Goal: Task Accomplishment & Management: Manage account settings

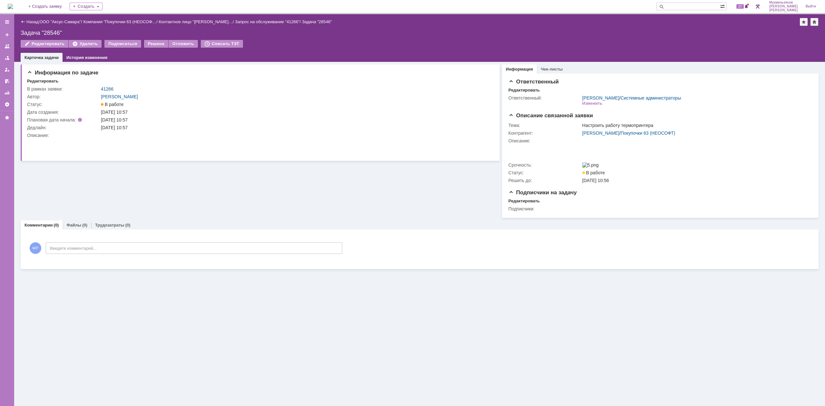
click at [13, 4] on img at bounding box center [10, 6] width 5 height 5
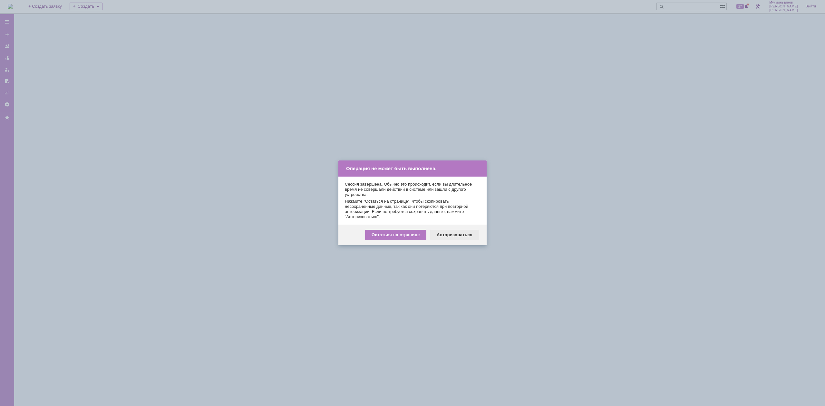
click at [458, 238] on div "Авторизоваться" at bounding box center [454, 235] width 49 height 10
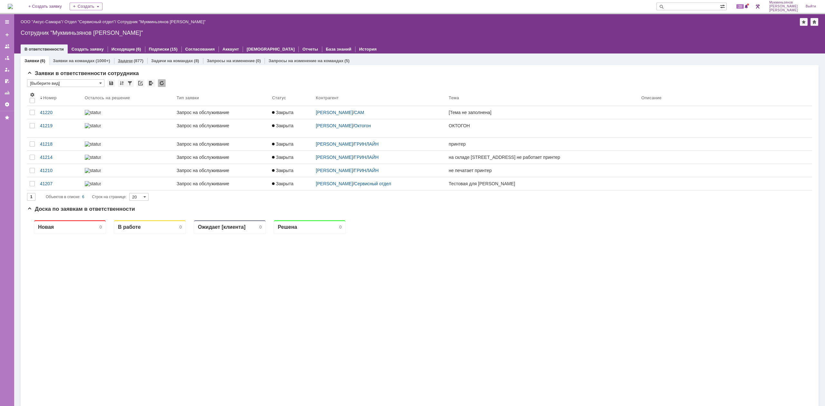
click at [118, 58] on link "Задачи" at bounding box center [125, 60] width 15 height 5
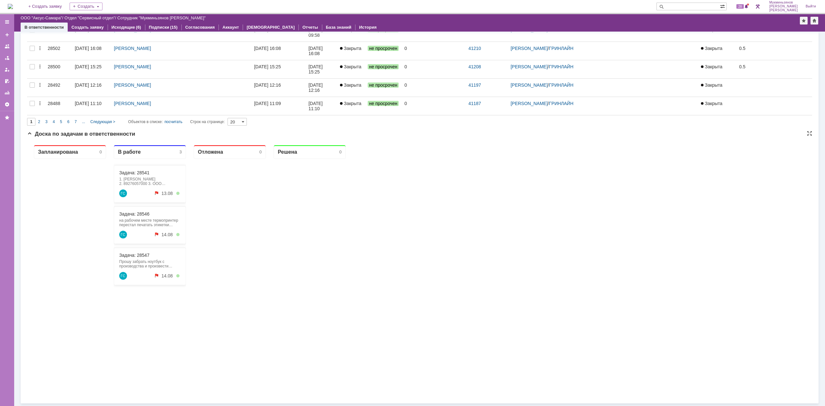
drag, startPoint x: 270, startPoint y: 340, endPoint x: 458, endPoint y: 272, distance: 200.1
click at [458, 272] on div "Запланирована 0 В работе 3 Задача: 28541 1. [PERSON_NAME] 2. 89276057000 3. ООО…" at bounding box center [419, 269] width 785 height 258
click at [157, 214] on div "Задача: 28546" at bounding box center [149, 213] width 61 height 5
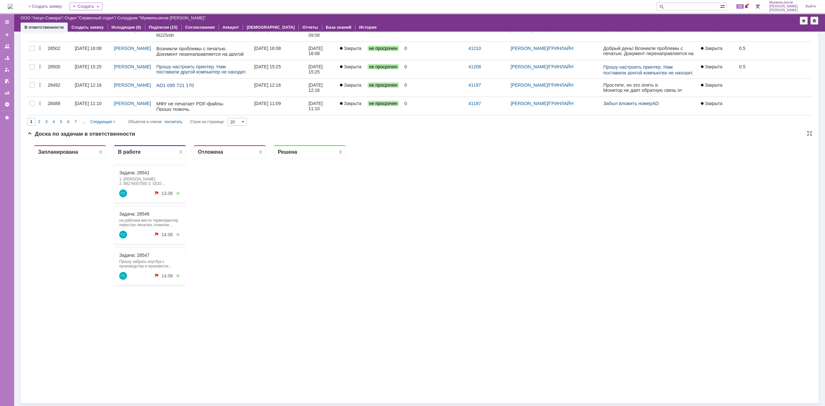
click at [146, 217] on div "Задача: 28546 на рабочем месте термопринтер перестал печатать этикетки Анедеск …" at bounding box center [150, 225] width 72 height 37
click at [145, 214] on link "Задача: 28546" at bounding box center [134, 213] width 30 height 5
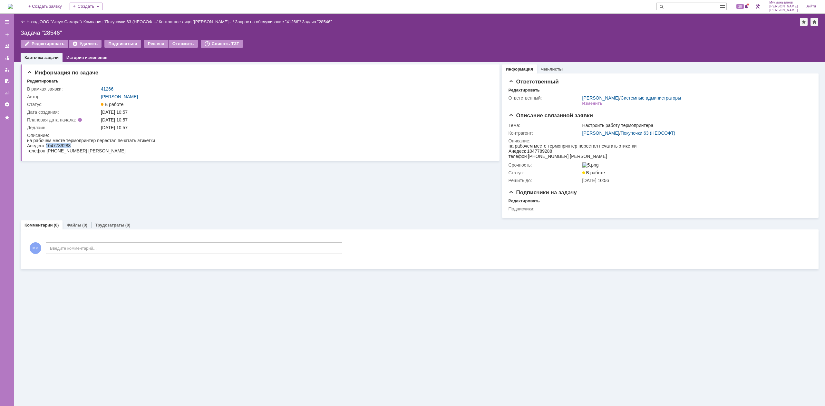
drag, startPoint x: 46, startPoint y: 145, endPoint x: 75, endPoint y: 144, distance: 29.0
click at [75, 144] on div "на рабочем месте термопринтер перестал печатать этикетки Анедеск [PHONE_NUMBER]…" at bounding box center [91, 145] width 128 height 15
copy span "1047789288"
click at [13, 8] on img at bounding box center [10, 6] width 5 height 5
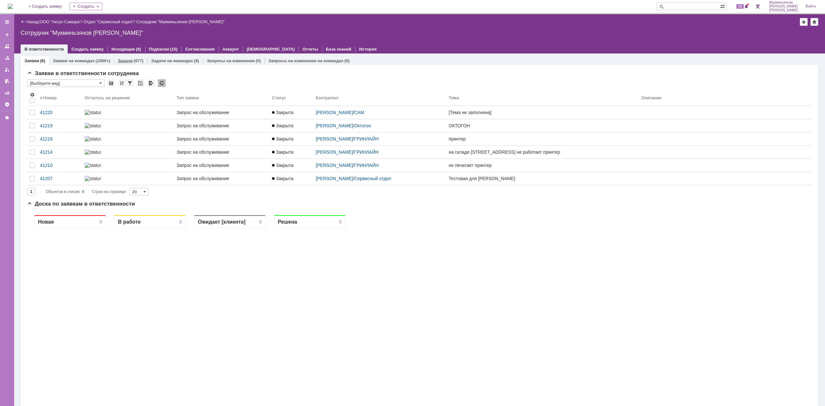
click at [115, 57] on div "Задачи (877)" at bounding box center [130, 60] width 33 height 9
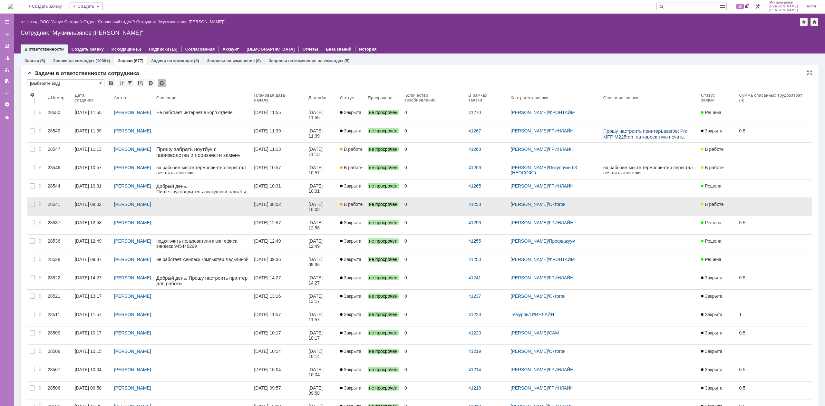
click at [365, 209] on link "В работе" at bounding box center [351, 207] width 28 height 18
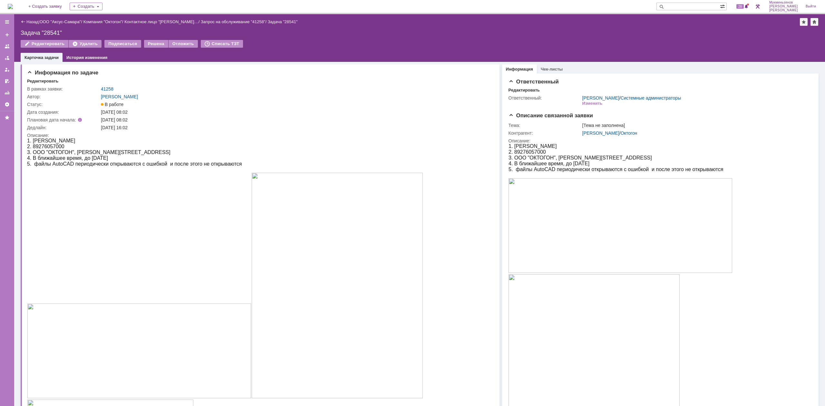
click at [180, 340] on img at bounding box center [139, 350] width 224 height 95
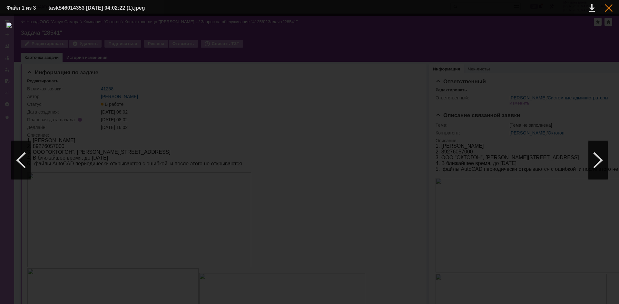
click at [612, 11] on table "Файл 1 из 3 task$46014353 [DATE] 04:02:22 (1).jpeg" at bounding box center [309, 8] width 619 height 16
click at [609, 5] on div at bounding box center [608, 8] width 8 height 8
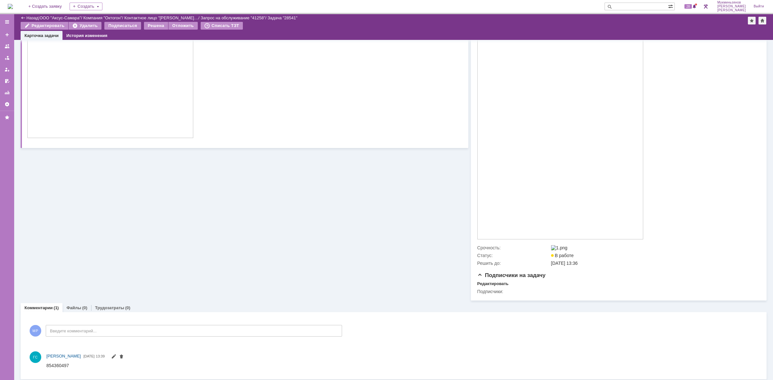
scroll to position [465, 0]
drag, startPoint x: 69, startPoint y: 360, endPoint x: 44, endPoint y: 364, distance: 25.7
click at [44, 365] on div "ГС [PERSON_NAME] [DATE] 13:39" at bounding box center [393, 359] width 733 height 23
drag, startPoint x: 90, startPoint y: 725, endPoint x: 73, endPoint y: 364, distance: 361.6
drag, startPoint x: 71, startPoint y: 365, endPoint x: 43, endPoint y: 364, distance: 27.4
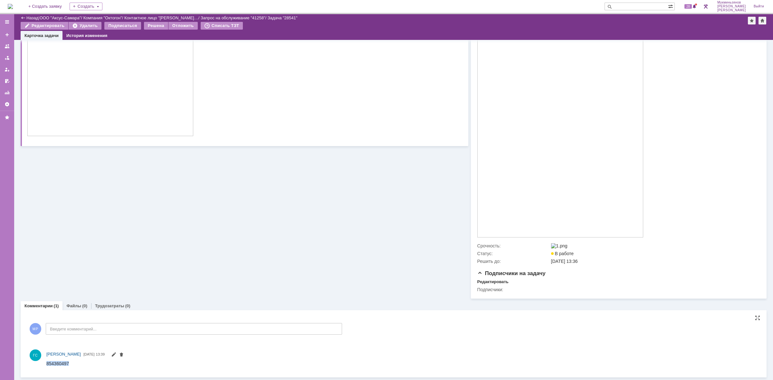
click at [46, 364] on html "854360497" at bounding box center [398, 364] width 705 height 6
copy div "854360497"
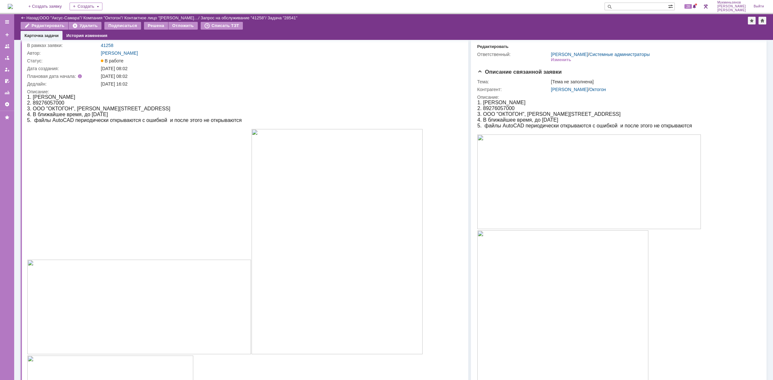
scroll to position [0, 0]
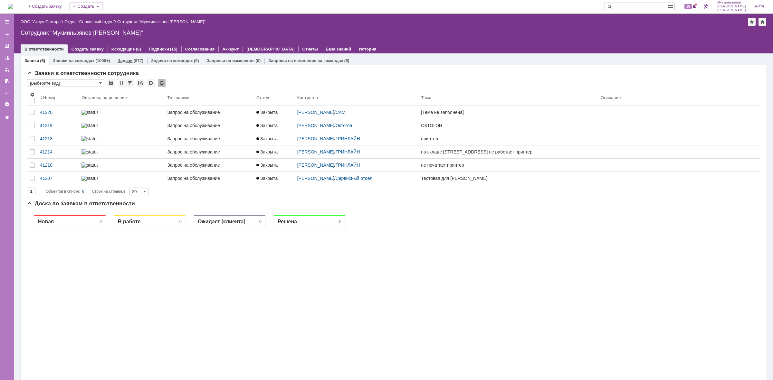
click at [140, 61] on div "(877)" at bounding box center [139, 60] width 10 height 5
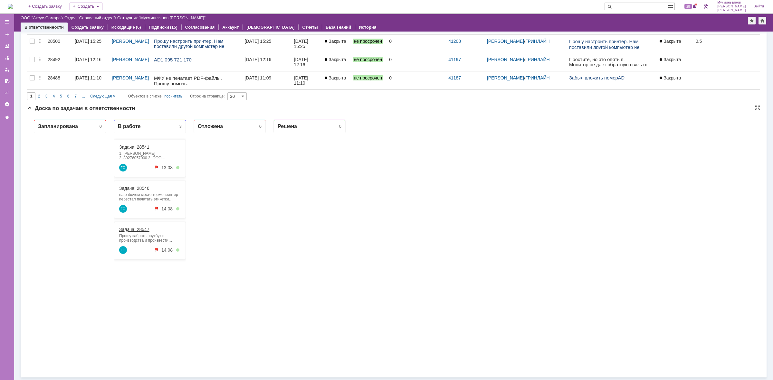
click at [139, 230] on link "Задача: 28547" at bounding box center [134, 229] width 30 height 5
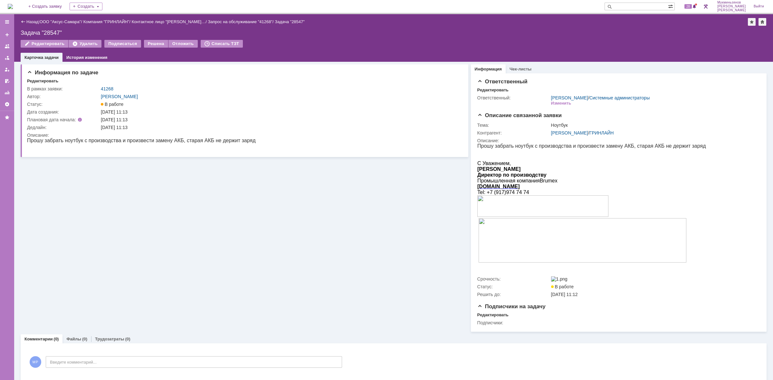
click at [13, 4] on img at bounding box center [10, 6] width 5 height 5
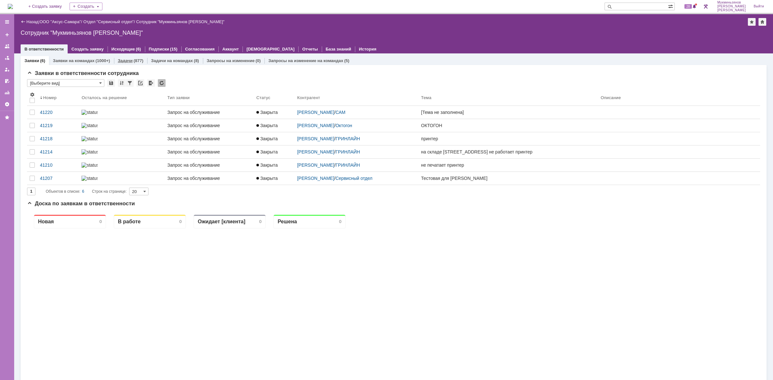
click at [121, 63] on link "Задачи" at bounding box center [125, 60] width 15 height 5
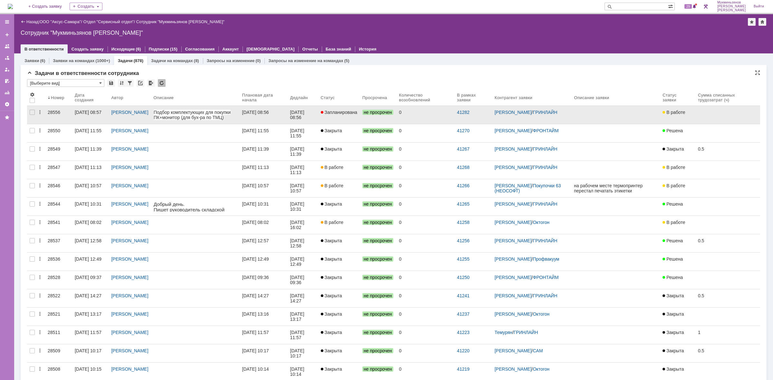
click at [286, 109] on link "13.08.2025 08:56" at bounding box center [264, 115] width 48 height 18
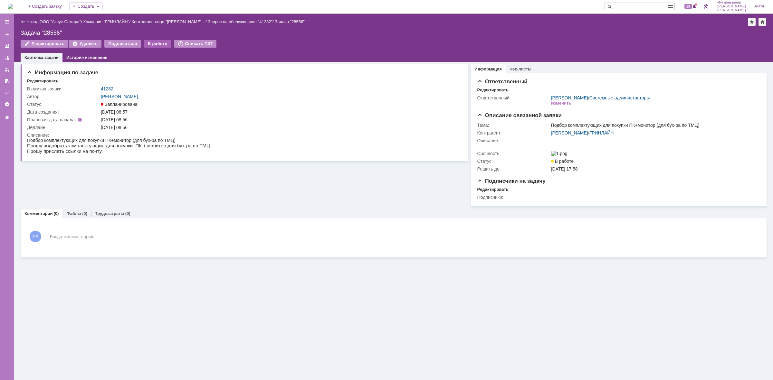
click at [149, 43] on div "В работу" at bounding box center [157, 44] width 27 height 8
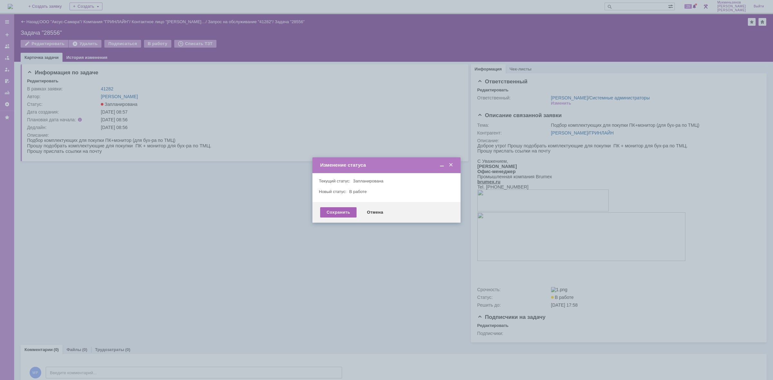
click at [329, 209] on div "Сохранить" at bounding box center [338, 212] width 36 height 10
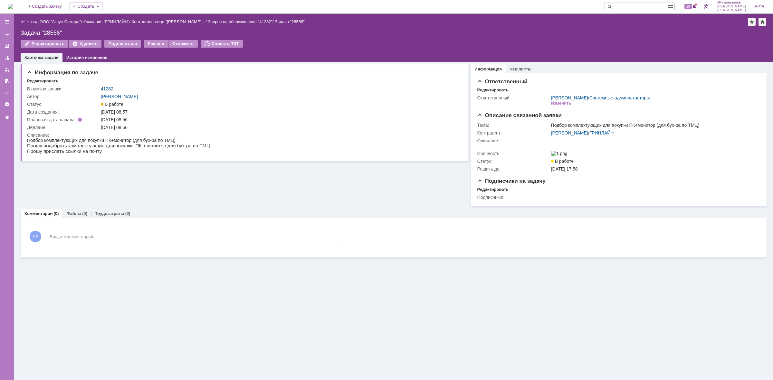
click at [11, 6] on img at bounding box center [10, 6] width 5 height 5
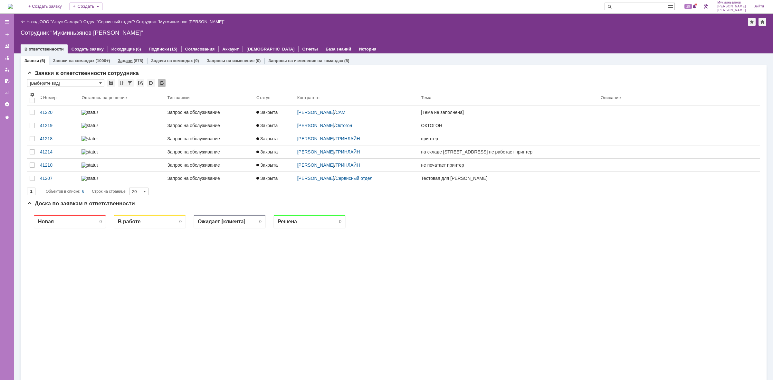
click at [119, 61] on link "Задачи" at bounding box center [125, 60] width 15 height 5
